Goal: Task Accomplishment & Management: Manage account settings

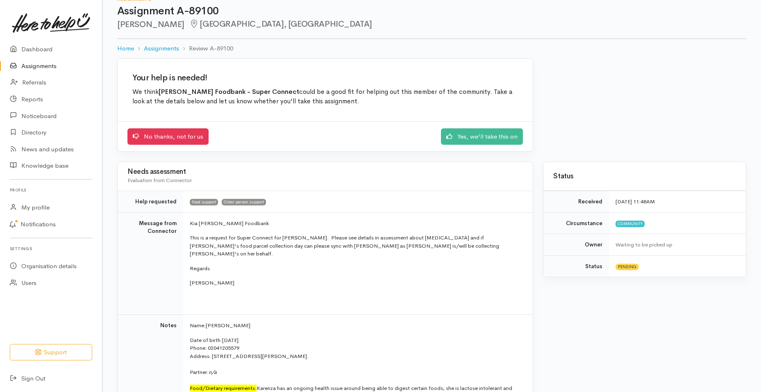
scroll to position [8, 0]
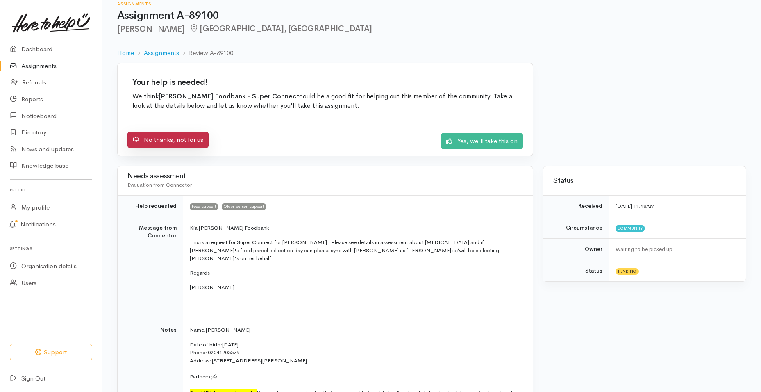
click at [188, 143] on link "No thanks, not for us" at bounding box center [168, 140] width 81 height 17
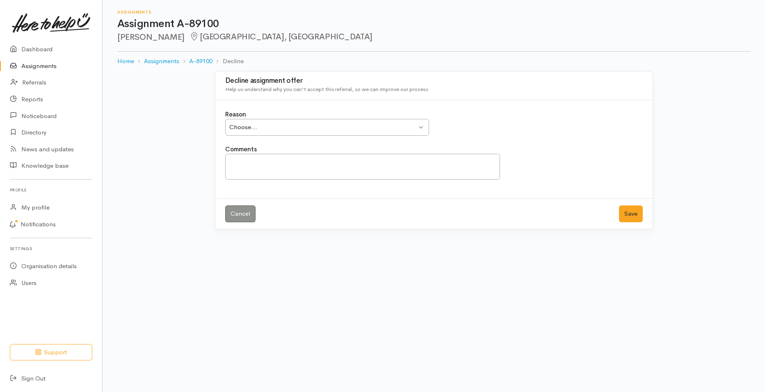
click at [423, 126] on div "Choose... Choose..." at bounding box center [327, 127] width 204 height 17
click at [255, 169] on textarea "Comments" at bounding box center [362, 167] width 275 height 26
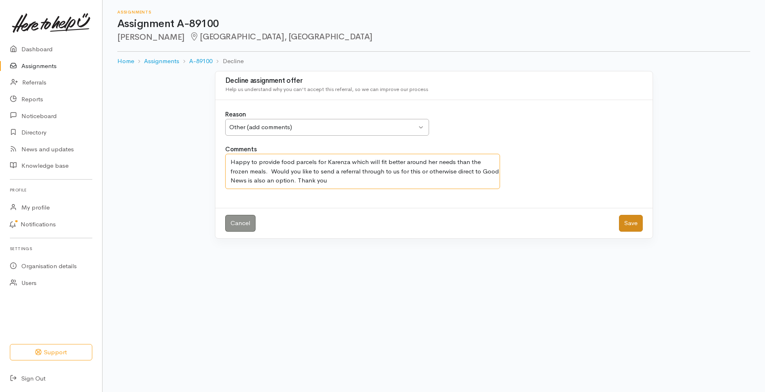
type textarea "Happy to provide food parcels for Karenza which will fit better around her need…"
click at [630, 227] on button "Save" at bounding box center [631, 223] width 24 height 17
